Goal: Information Seeking & Learning: Learn about a topic

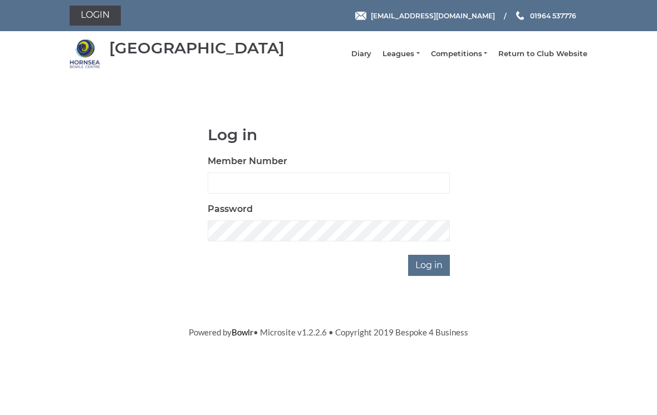
scroll to position [83, 0]
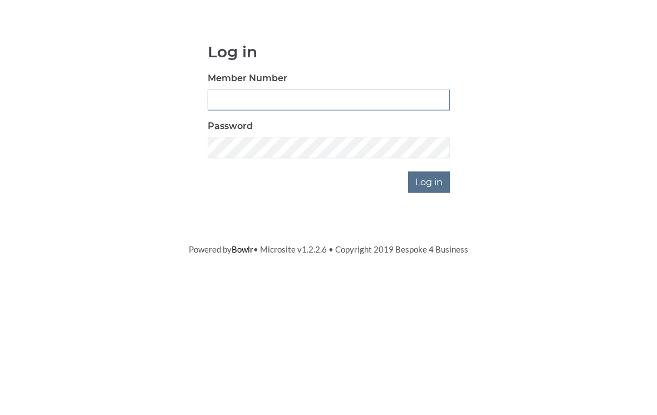
type input "0196"
click at [430, 255] on input "Log in" at bounding box center [429, 265] width 42 height 21
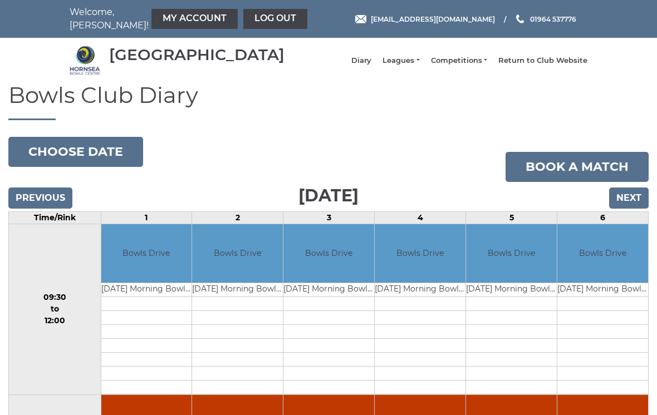
click at [371, 62] on link "Diary" at bounding box center [361, 61] width 20 height 10
click at [419, 66] on link "Leagues" at bounding box center [400, 61] width 37 height 10
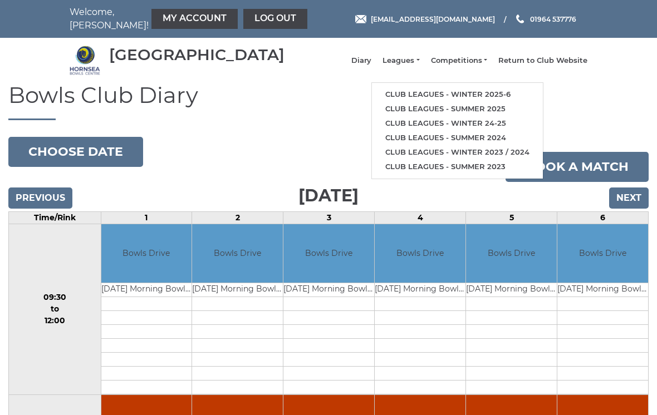
click at [462, 95] on link "Club leagues - Winter 2025-6" at bounding box center [457, 94] width 171 height 14
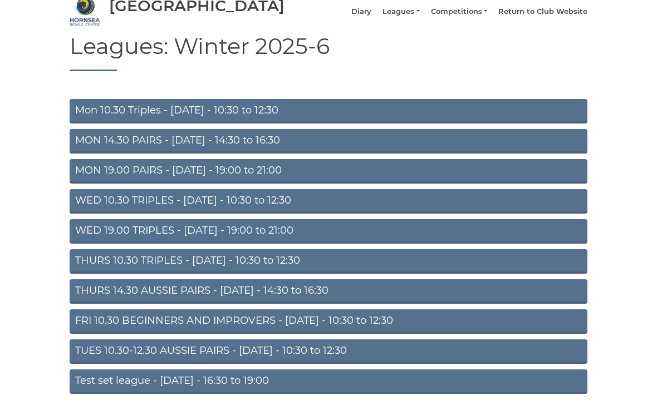
scroll to position [73, 0]
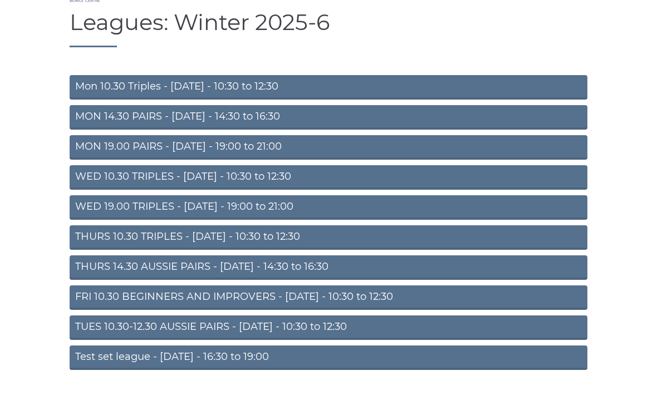
click at [395, 243] on link "THURS 10.30 TRIPLES - Thursday - 10:30 to 12:30" at bounding box center [329, 237] width 518 height 24
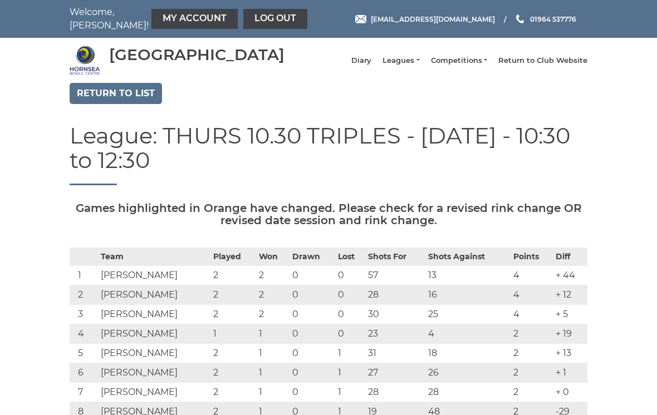
click at [129, 102] on link "Return to list" at bounding box center [116, 93] width 92 height 21
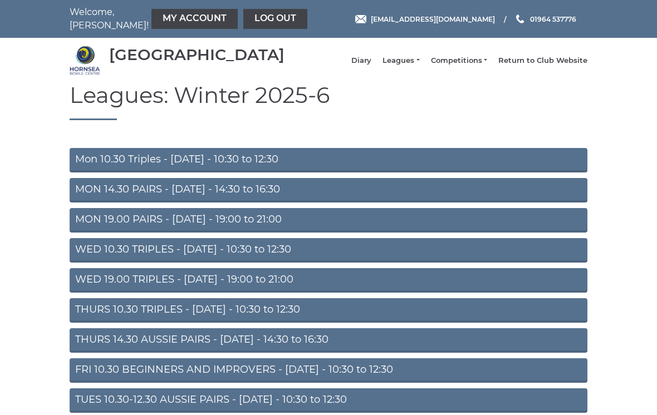
click at [430, 287] on link "WED 19.00 TRIPLES - [DATE] - 19:00 to 21:00" at bounding box center [329, 280] width 518 height 24
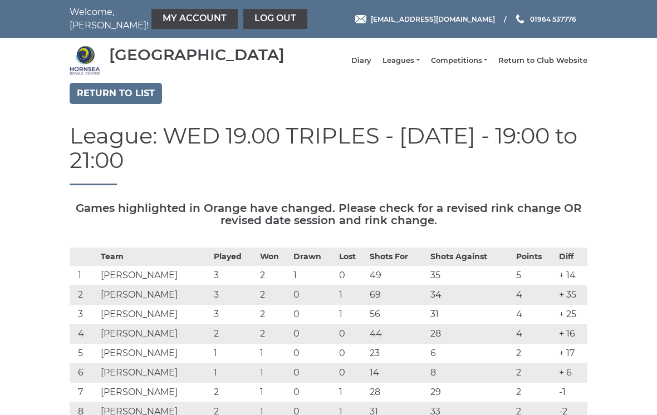
click at [139, 104] on link "Return to list" at bounding box center [116, 93] width 92 height 21
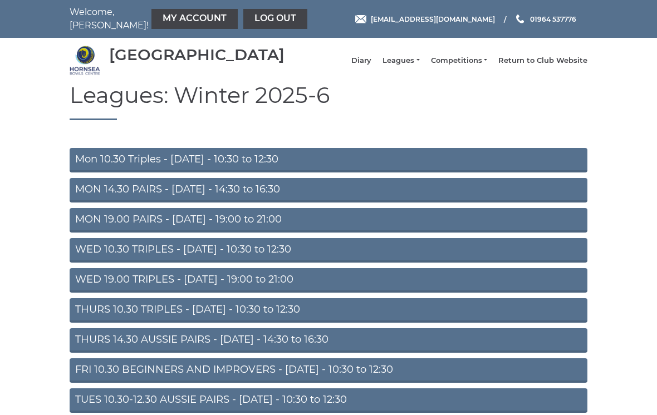
click at [321, 257] on link "WED 10.30 TRIPLES - [DATE] - 10:30 to 12:30" at bounding box center [329, 250] width 518 height 24
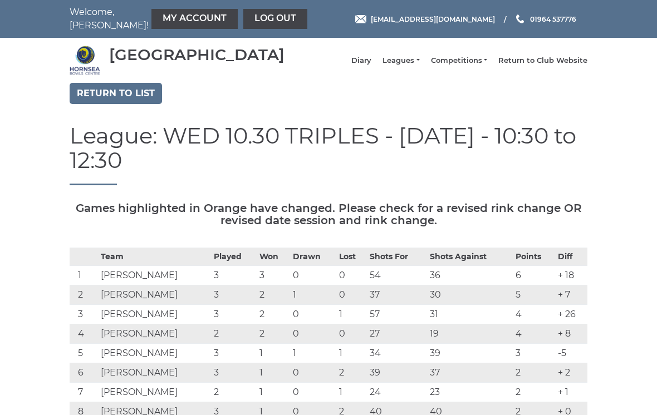
click at [377, 260] on th "Shots For" at bounding box center [397, 257] width 60 height 18
